Goal: Transaction & Acquisition: Download file/media

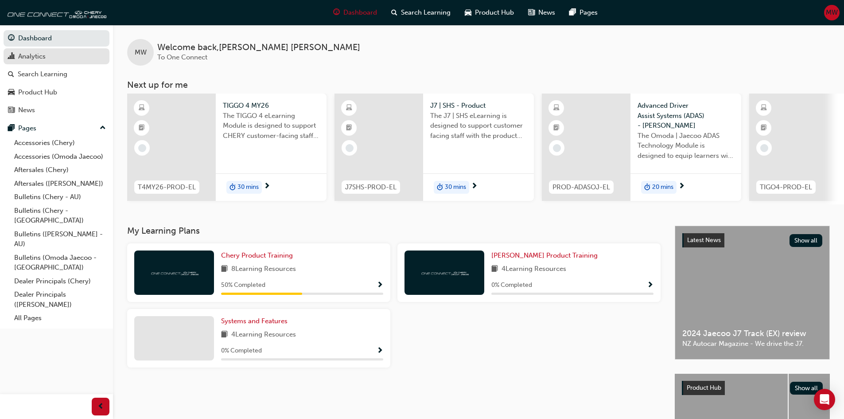
click at [26, 57] on div "Analytics" at bounding box center [31, 56] width 27 height 10
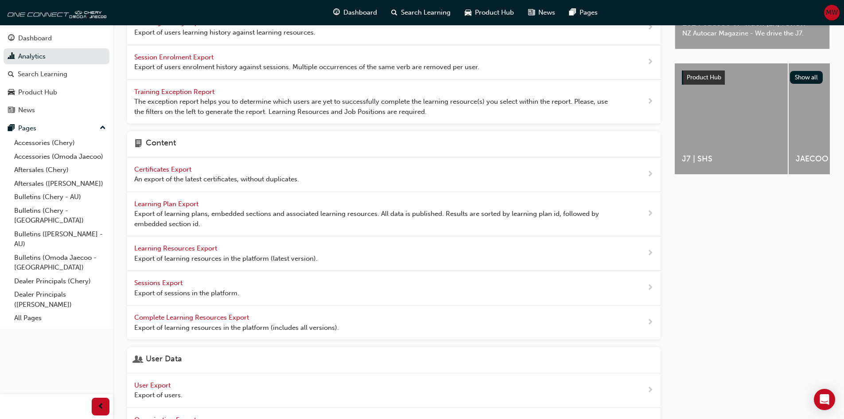
scroll to position [260, 0]
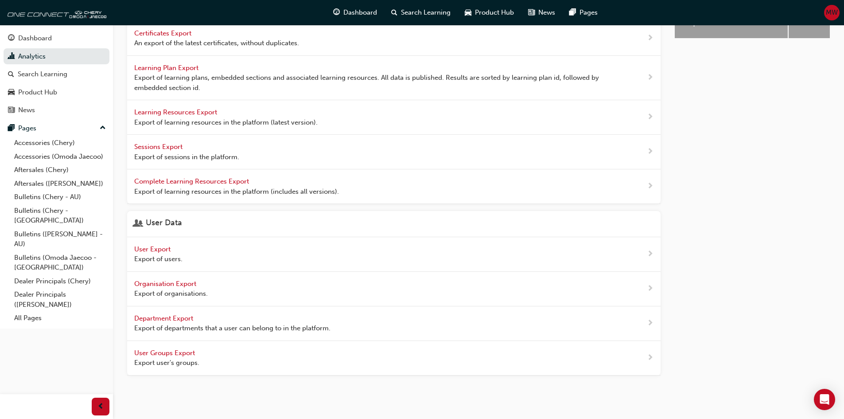
click at [154, 247] on span "User Export" at bounding box center [153, 249] width 38 height 8
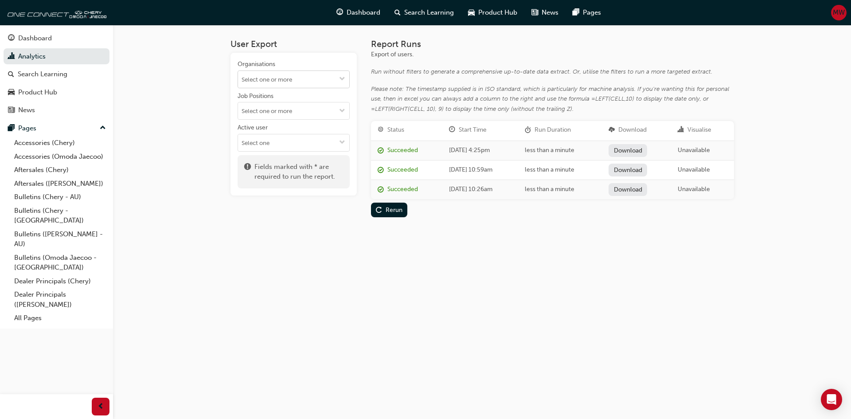
click at [305, 81] on input "Organisations" at bounding box center [293, 79] width 111 height 17
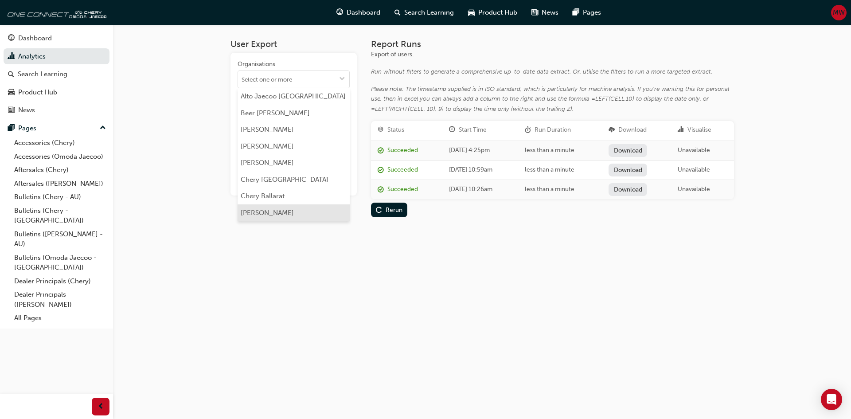
click at [279, 214] on li "[PERSON_NAME]" at bounding box center [293, 212] width 112 height 17
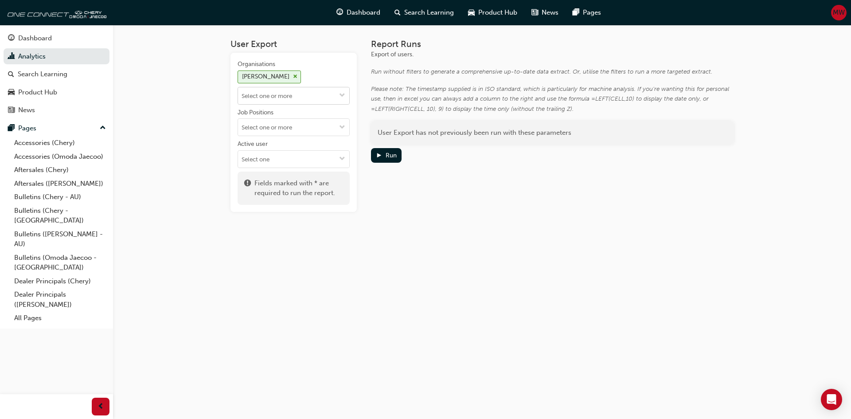
click at [313, 95] on input "Organisations [PERSON_NAME]" at bounding box center [293, 95] width 111 height 17
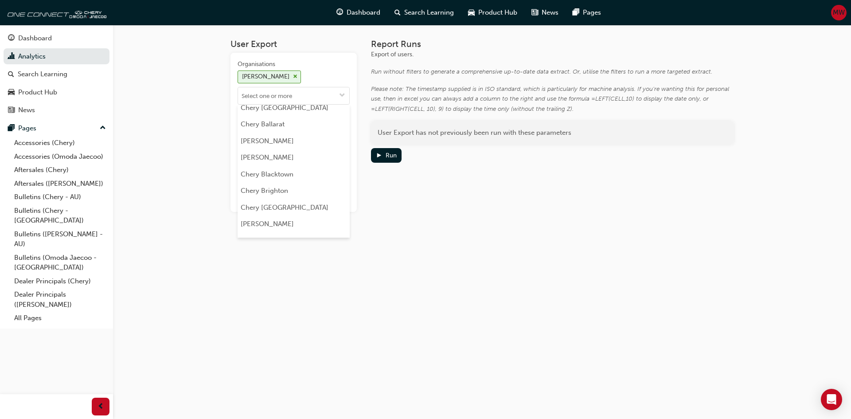
scroll to position [89, 0]
click at [325, 69] on div "Organisations" at bounding box center [293, 65] width 112 height 11
click at [325, 87] on input "Organisations Chery Belconnen Alto [GEOGRAPHIC_DATA] [GEOGRAPHIC_DATA] Beer [GE…" at bounding box center [293, 95] width 111 height 17
click at [379, 154] on span "play-icon" at bounding box center [379, 156] width 6 height 8
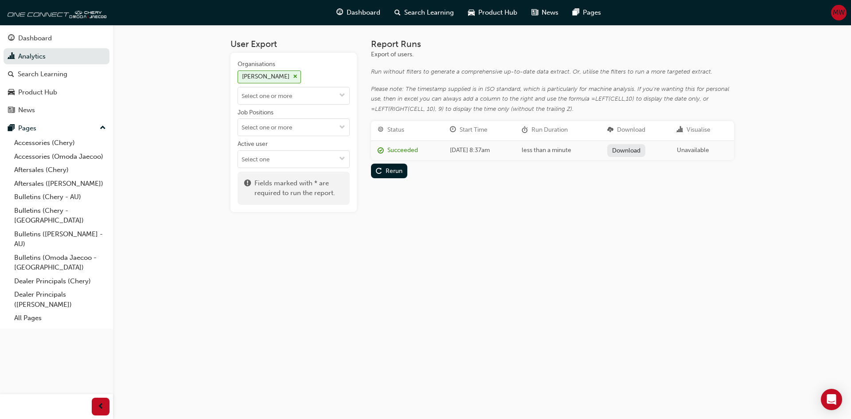
click at [634, 151] on link "Download" at bounding box center [626, 150] width 39 height 13
click at [296, 74] on span "cross-icon" at bounding box center [295, 76] width 4 height 5
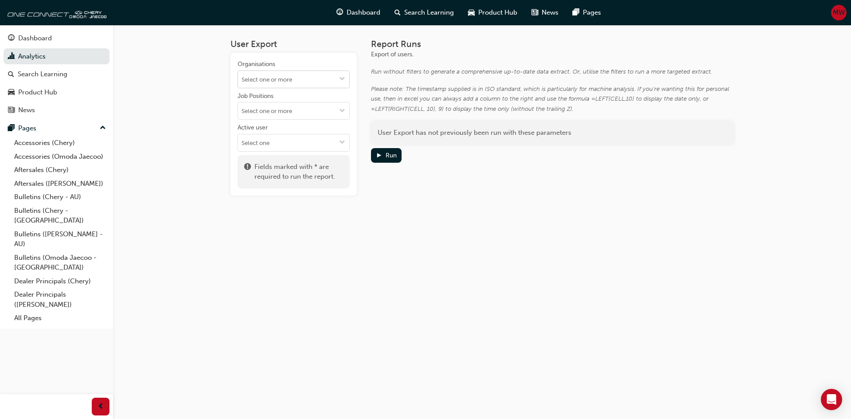
click at [284, 80] on input "Organisations" at bounding box center [293, 79] width 111 height 17
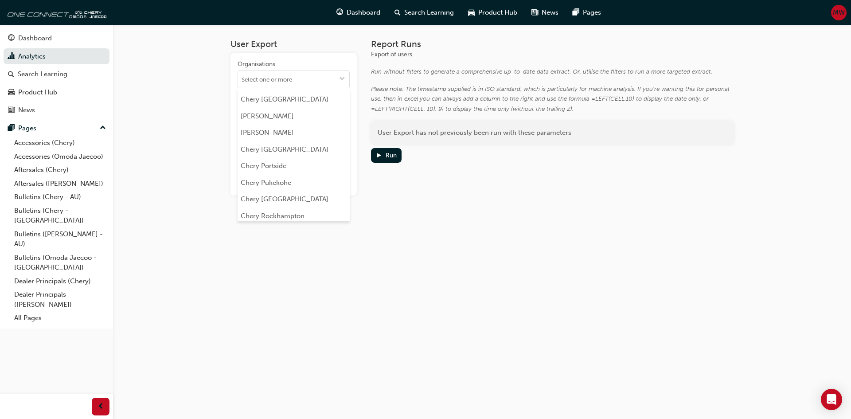
scroll to position [1241, 0]
click at [293, 193] on li "Chery Rockhampton" at bounding box center [293, 201] width 112 height 17
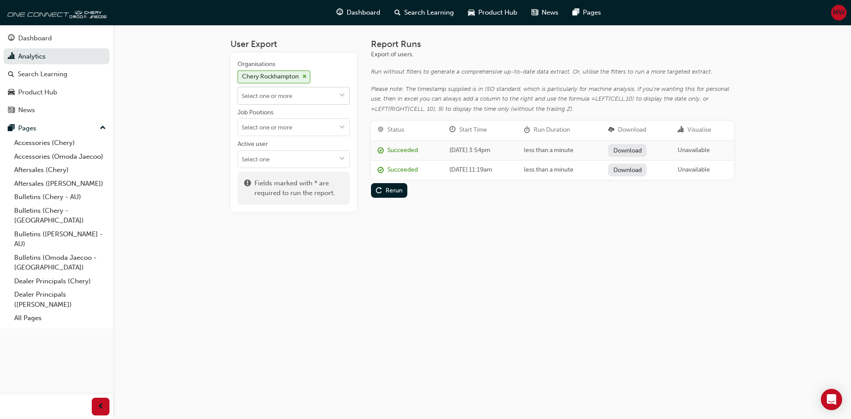
click at [303, 95] on input "Organisations Chery [GEOGRAPHIC_DATA]" at bounding box center [293, 95] width 111 height 17
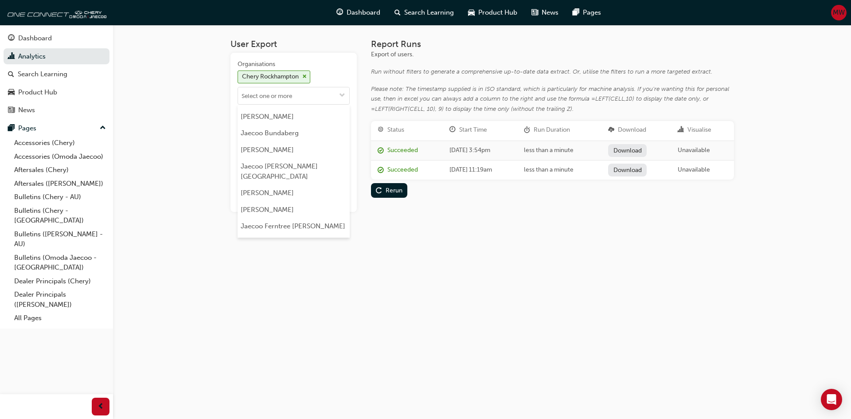
scroll to position [1861, 0]
click at [470, 238] on div "User Export Organisations [GEOGRAPHIC_DATA] [GEOGRAPHIC_DATA] [GEOGRAPHIC_DATA]…" at bounding box center [482, 132] width 532 height 215
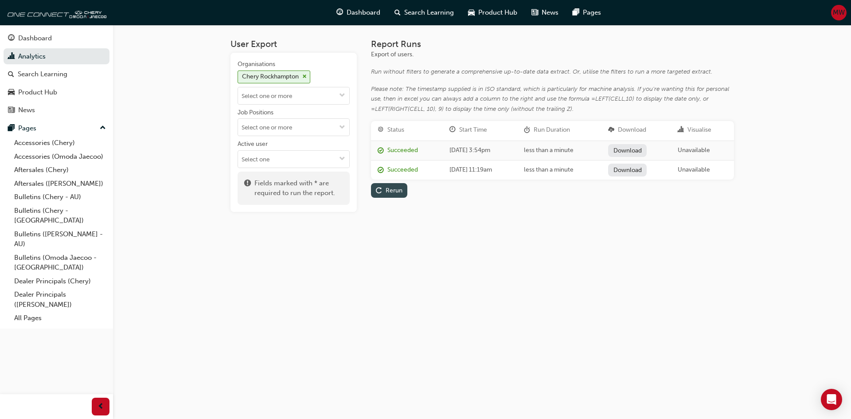
click at [393, 191] on div "Rerun" at bounding box center [393, 191] width 17 height 8
click at [640, 148] on link "Download" at bounding box center [627, 150] width 39 height 13
click at [836, 17] on span "MW" at bounding box center [838, 13] width 12 height 10
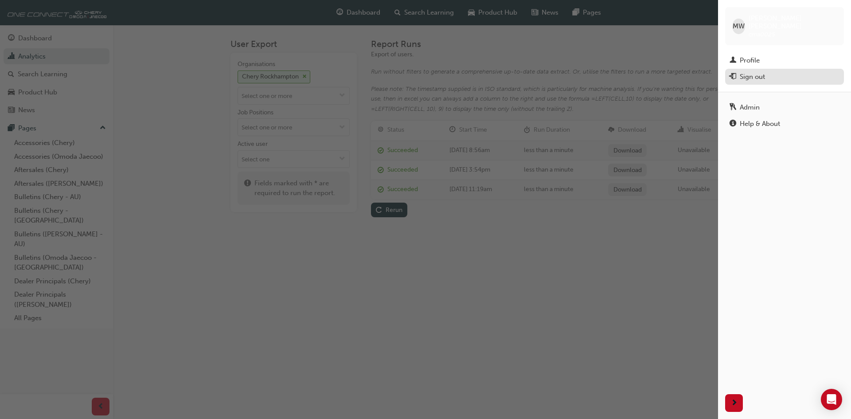
click at [754, 72] on div "Sign out" at bounding box center [751, 77] width 25 height 10
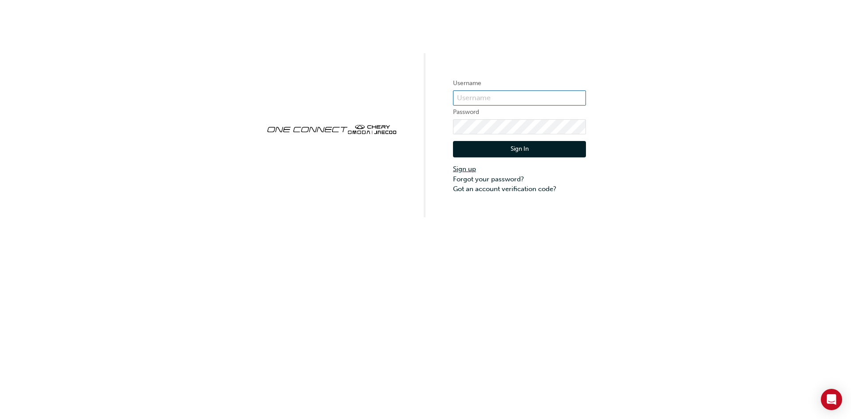
type input "CMA0025"
click at [470, 167] on link "Sign up" at bounding box center [519, 169] width 133 height 10
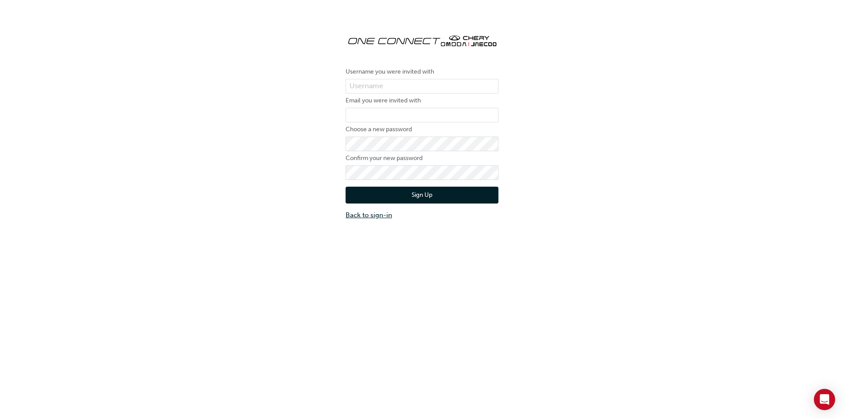
click at [377, 215] on link "Back to sign-in" at bounding box center [422, 215] width 153 height 10
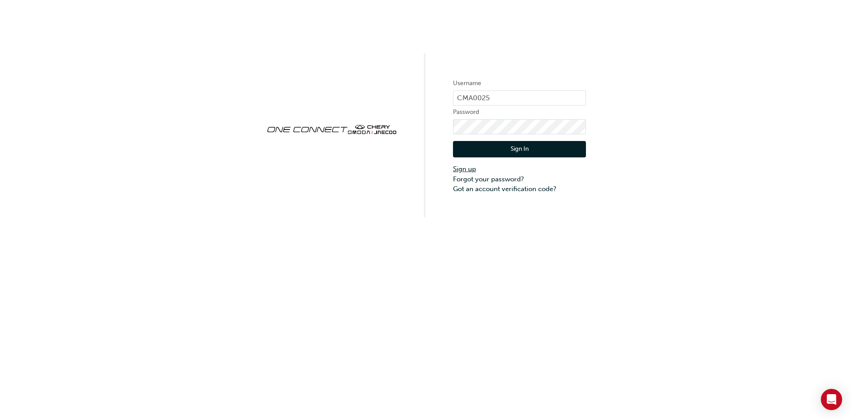
click at [462, 171] on link "Sign up" at bounding box center [519, 169] width 133 height 10
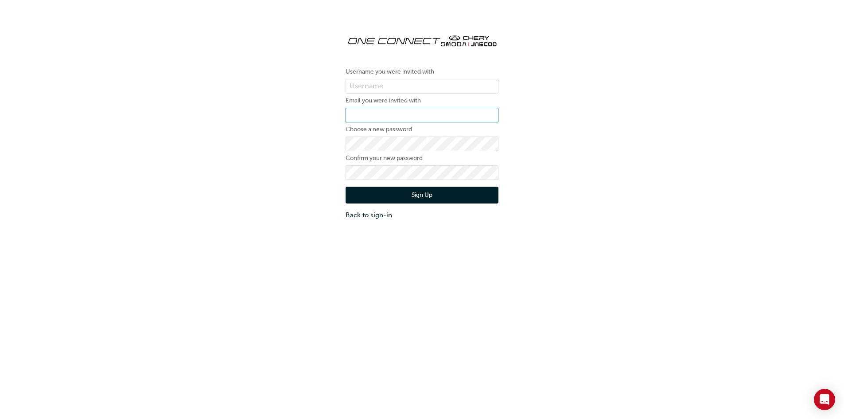
click at [403, 113] on input "email" at bounding box center [422, 115] width 153 height 15
click at [561, 148] on div "Username you were invited with Email you were invited with Choose a new passwor…" at bounding box center [422, 123] width 844 height 206
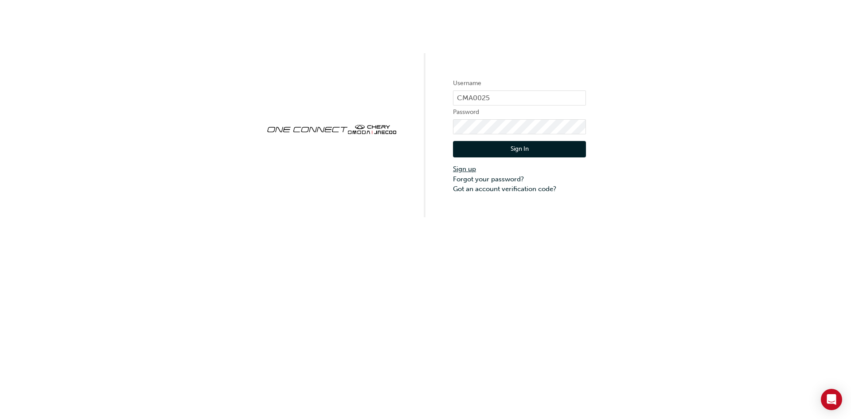
click at [465, 168] on link "Sign up" at bounding box center [519, 169] width 133 height 10
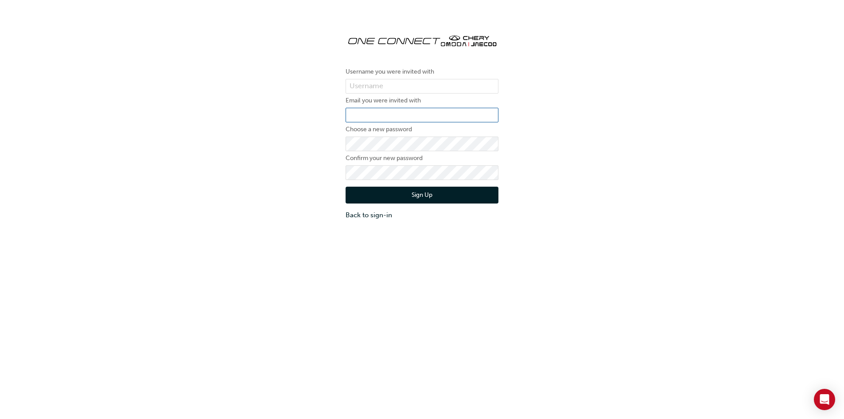
click at [354, 113] on input "email" at bounding box center [422, 115] width 153 height 15
click at [601, 135] on div "Username you were invited with Email you were invited with Choose a new passwor…" at bounding box center [422, 123] width 844 height 206
click at [618, 202] on div "Username you were invited with Email you were invited with Choose a new passwor…" at bounding box center [422, 123] width 844 height 206
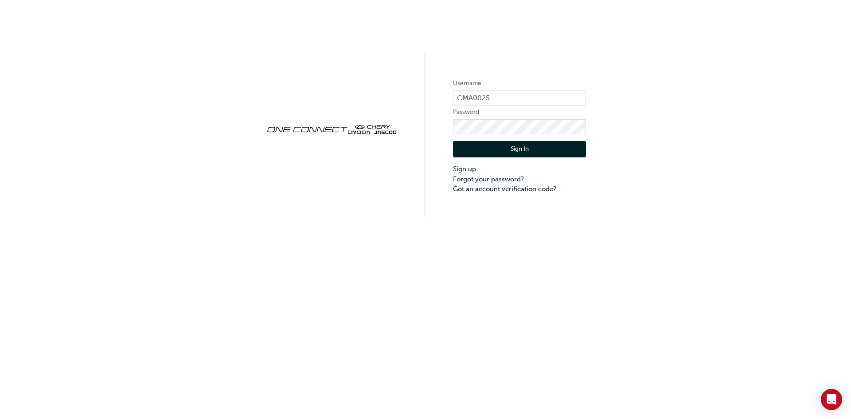
click at [514, 150] on button "Sign In" at bounding box center [519, 149] width 133 height 17
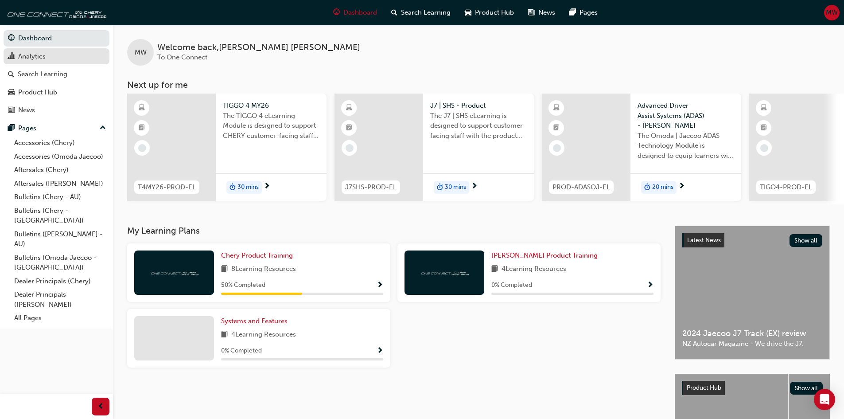
click at [43, 60] on div "Analytics" at bounding box center [31, 56] width 27 height 10
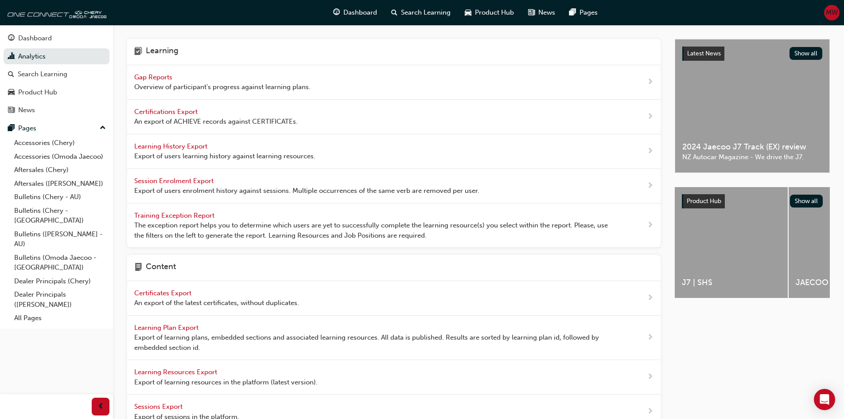
scroll to position [260, 0]
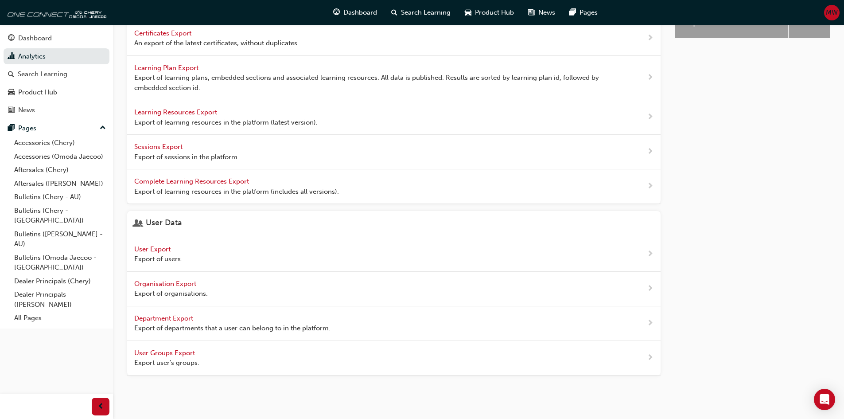
click at [158, 248] on span "User Export" at bounding box center [153, 249] width 38 height 8
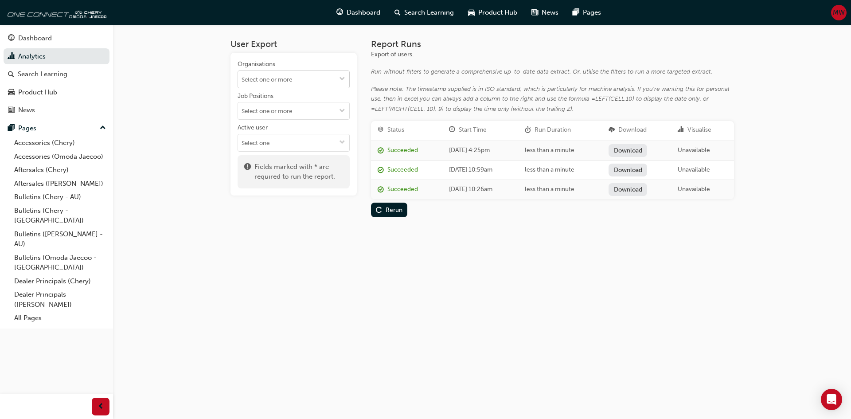
click at [307, 79] on input "Organisations" at bounding box center [293, 79] width 111 height 17
click at [281, 223] on li "Jaecoo [PERSON_NAME] Vale" at bounding box center [293, 231] width 112 height 17
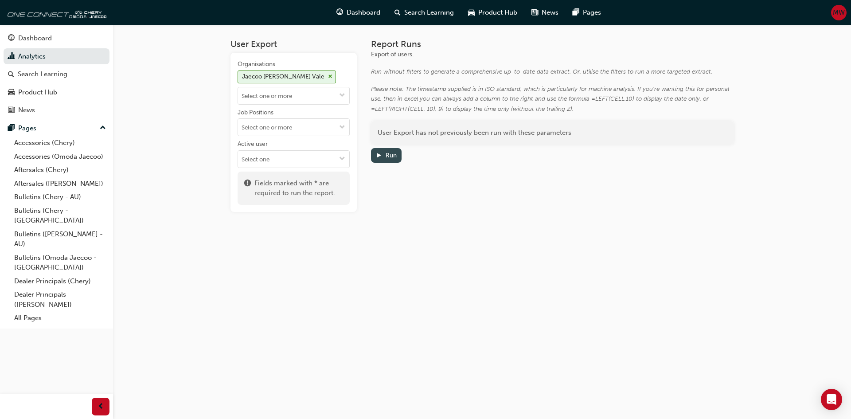
click at [391, 158] on div "Run" at bounding box center [390, 156] width 11 height 8
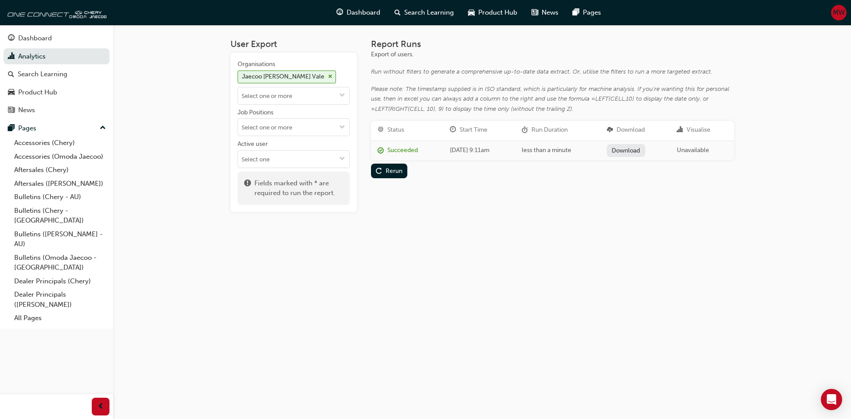
click at [643, 148] on link "Download" at bounding box center [626, 150] width 39 height 13
